Goal: Find specific page/section: Find specific page/section

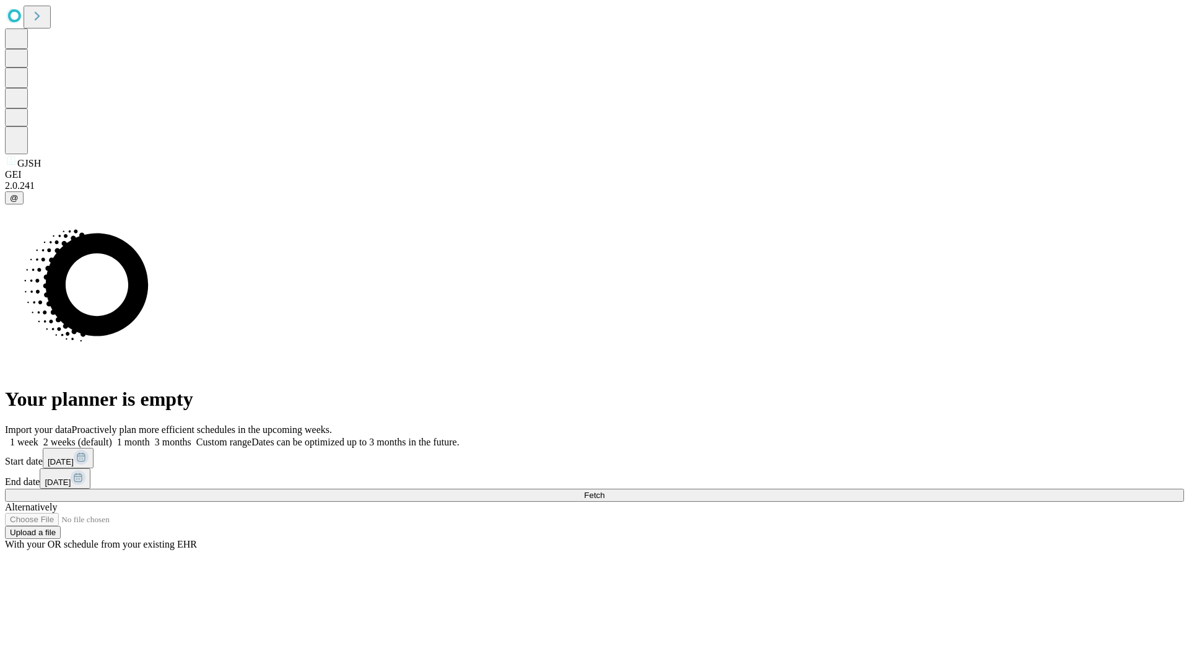
click at [604, 490] on span "Fetch" at bounding box center [594, 494] width 20 height 9
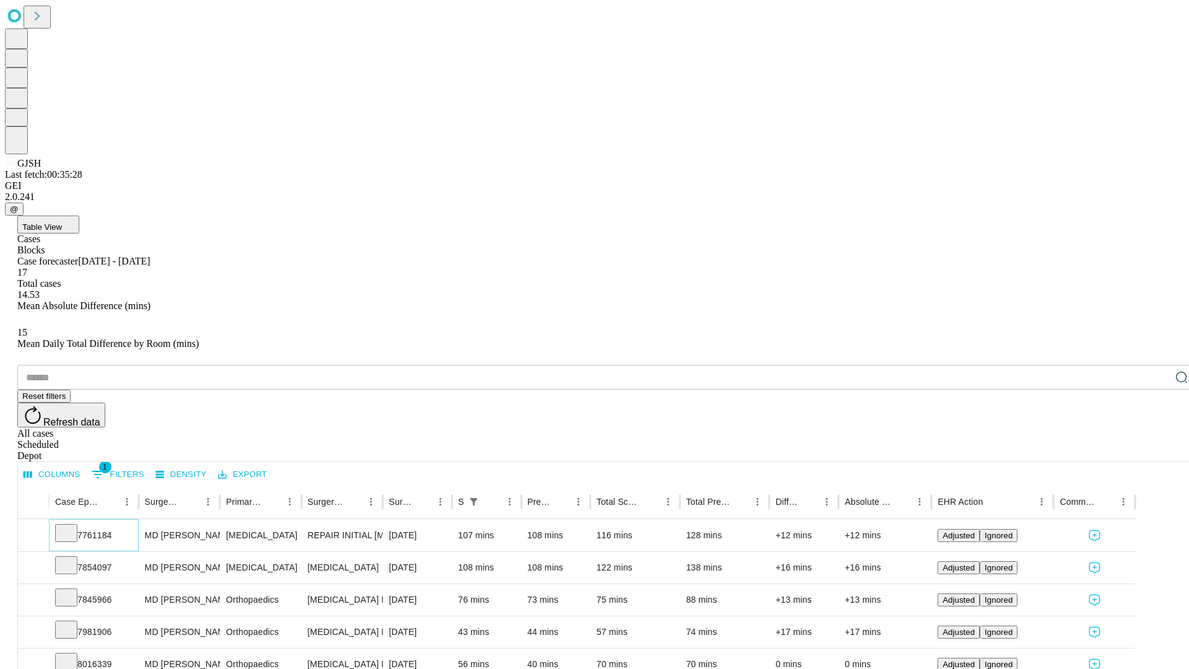
click at [72, 526] on icon at bounding box center [66, 532] width 12 height 12
